Goal: Transaction & Acquisition: Purchase product/service

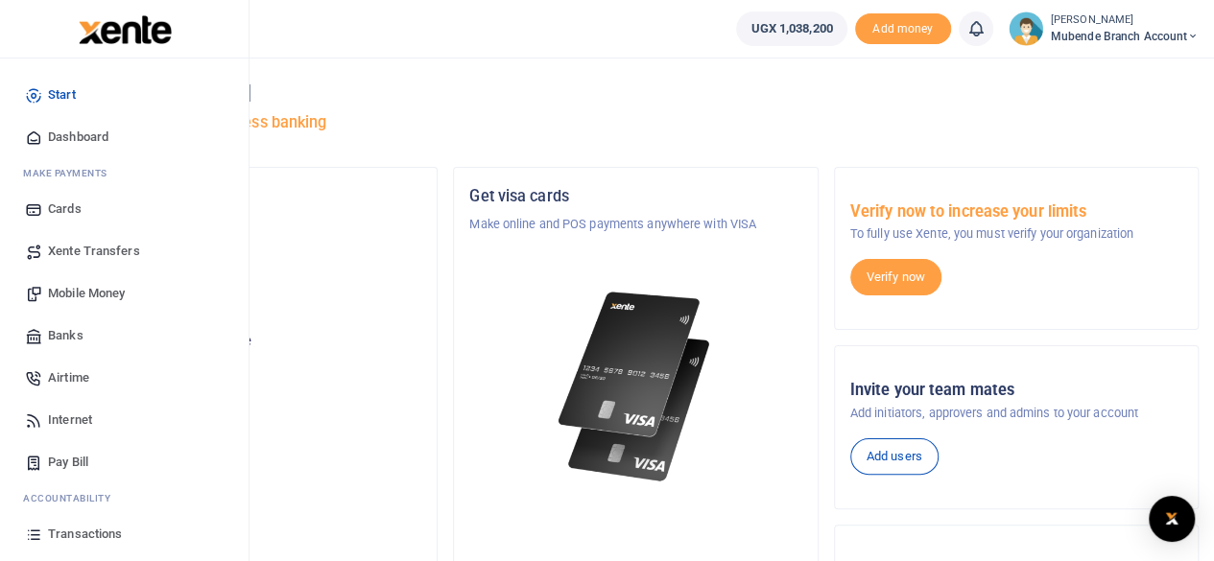
click at [86, 298] on span "Mobile Money" at bounding box center [86, 293] width 77 height 19
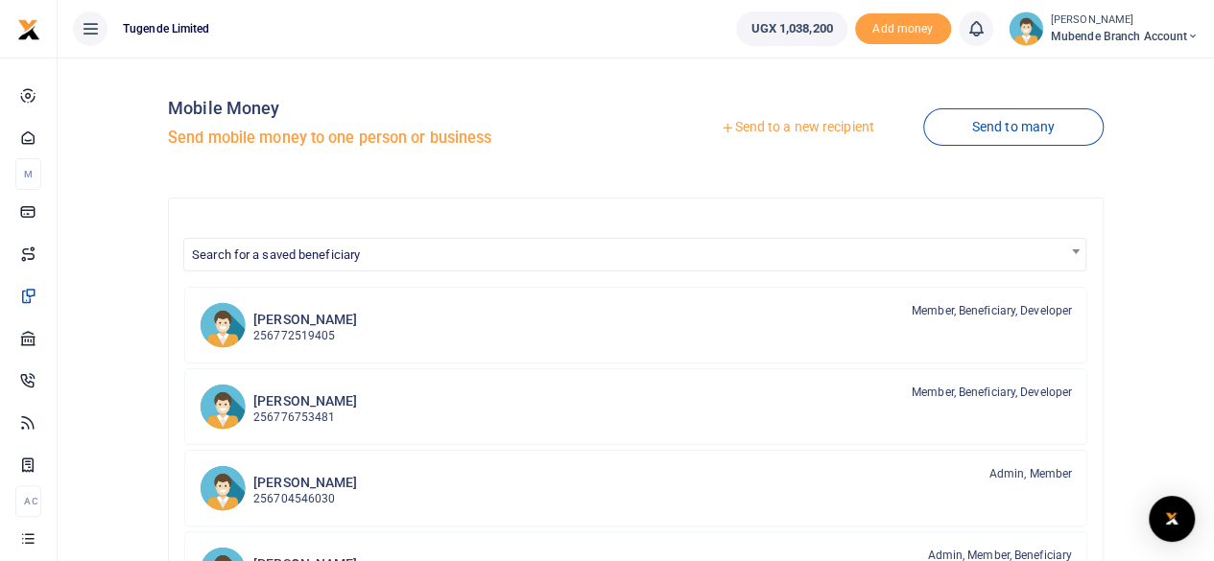
click at [809, 126] on link "Send to a new recipient" at bounding box center [797, 127] width 250 height 35
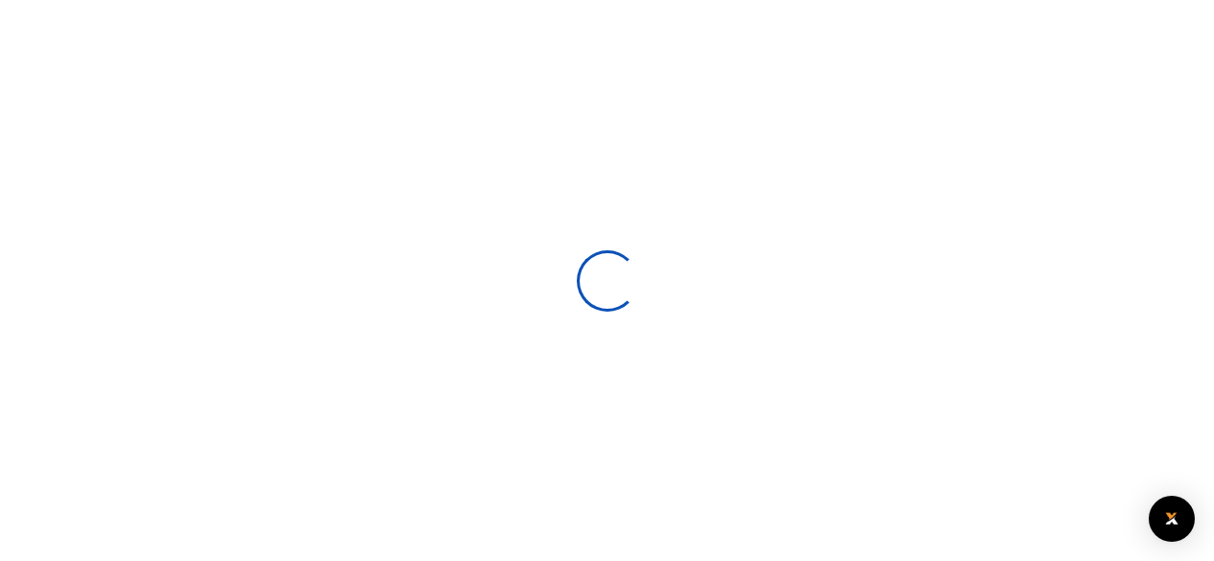
select select
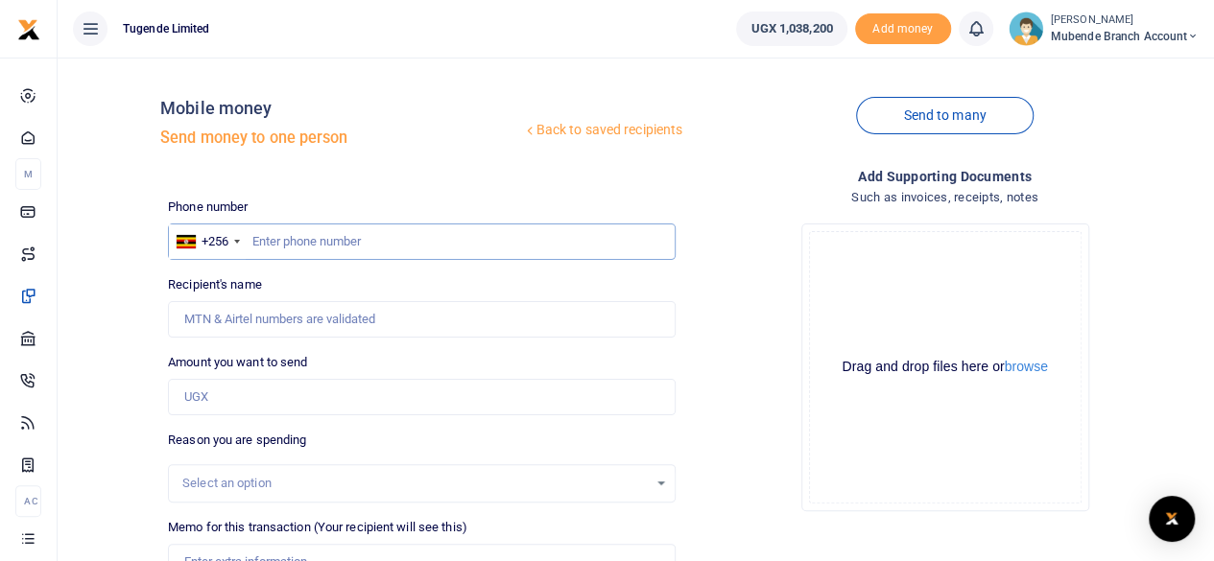
click at [311, 245] on input "text" at bounding box center [422, 242] width 508 height 36
type input "0774710274"
type input "[PERSON_NAME]"
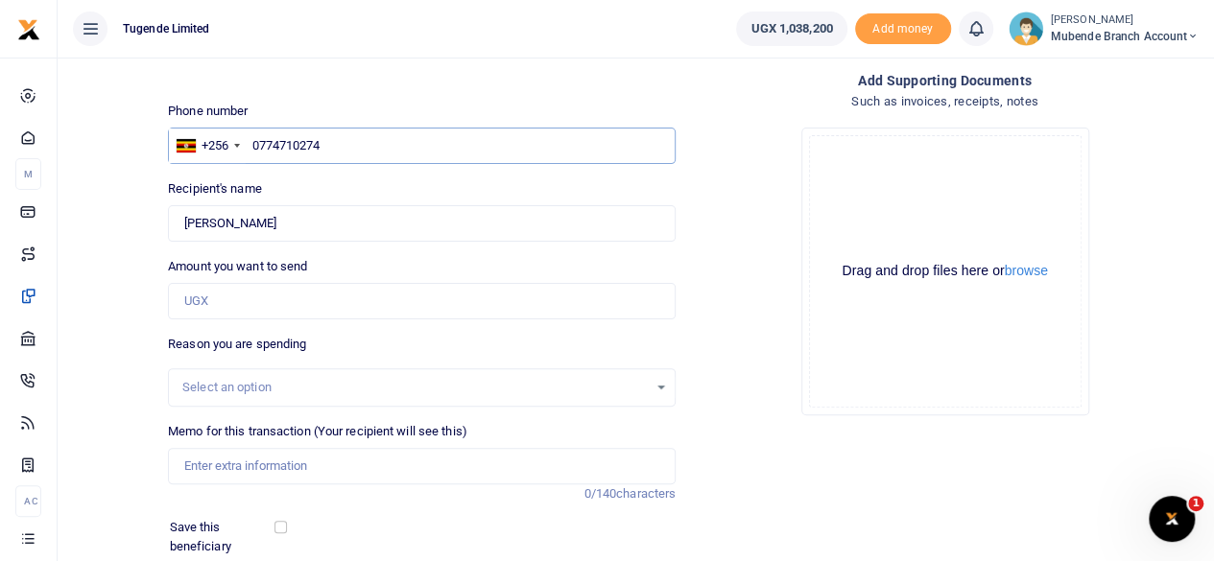
type input "0774710274"
click at [224, 298] on input "Amount you want to send" at bounding box center [422, 301] width 508 height 36
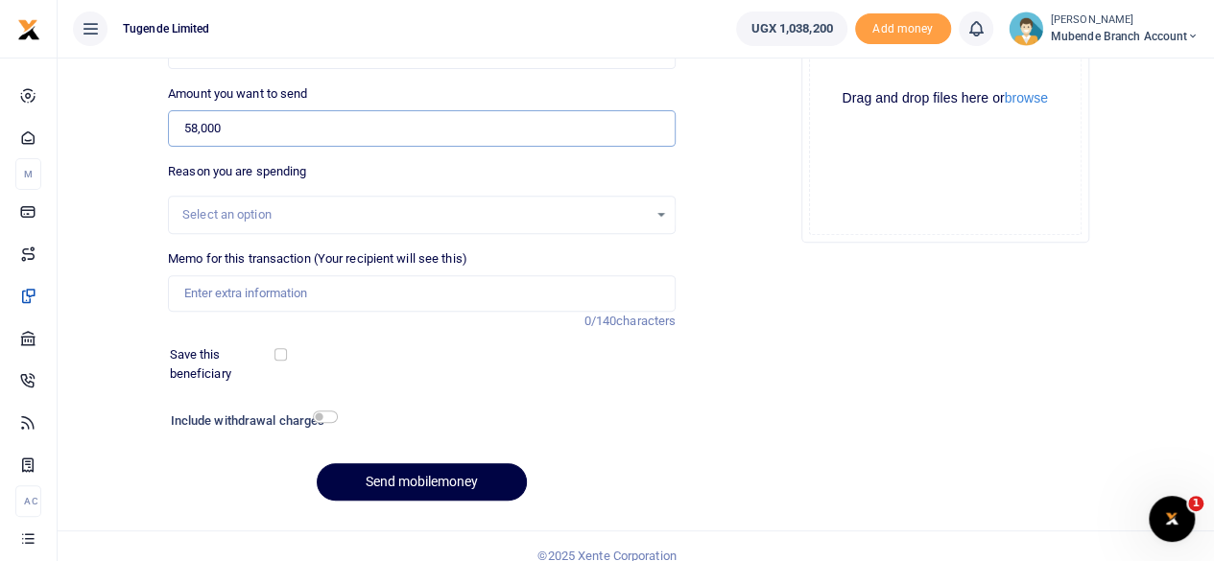
scroll to position [286, 0]
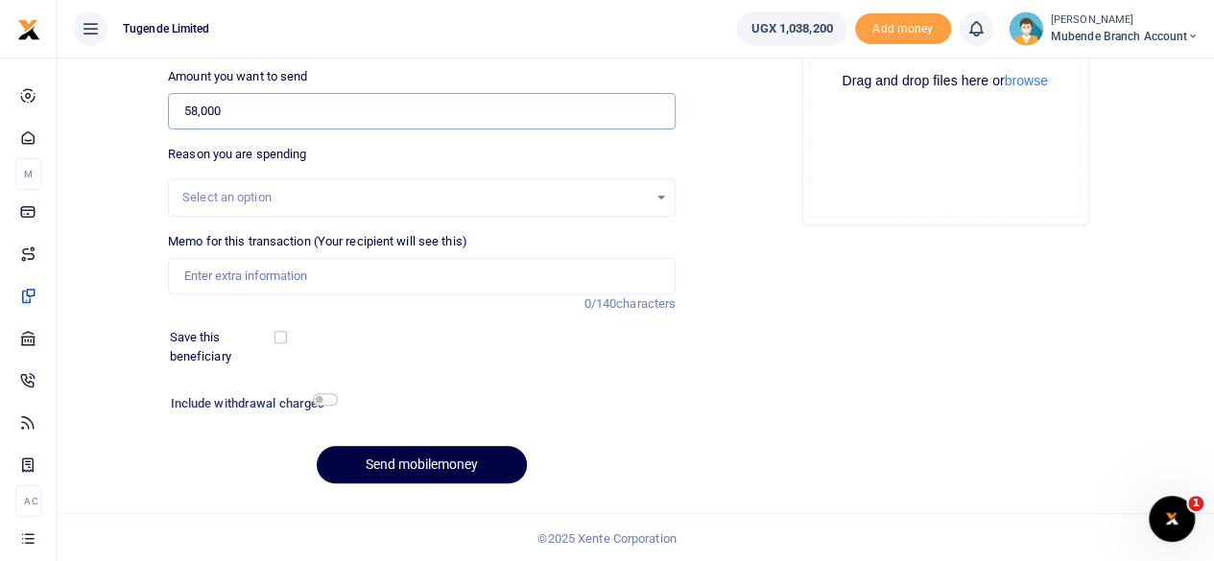
type input "58,000"
click at [240, 278] on input "Memo for this transaction (Your recipient will see this)" at bounding box center [422, 276] width 508 height 36
type input "o"
type input "payment for drinking water"
click at [394, 466] on button "Send mobilemoney" at bounding box center [422, 464] width 210 height 37
